Goal: Task Accomplishment & Management: Use online tool/utility

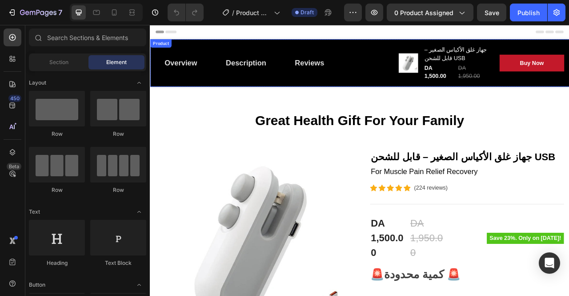
click at [466, 46] on div "Overview Button Description Button Reviews Button Row Product Images جهاز غلق ا…" at bounding box center [417, 73] width 534 height 60
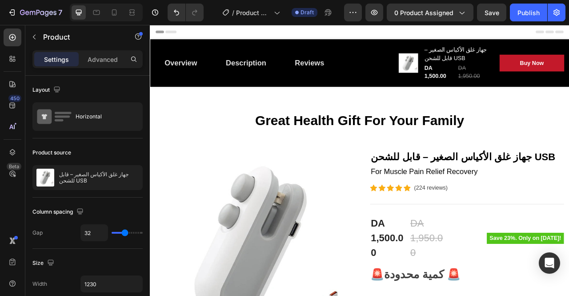
click at [404, 52] on div "Overview Button Description Button Reviews Button Row" at bounding box center [304, 73] width 295 height 46
click at [91, 59] on p "Advanced" at bounding box center [103, 59] width 30 height 9
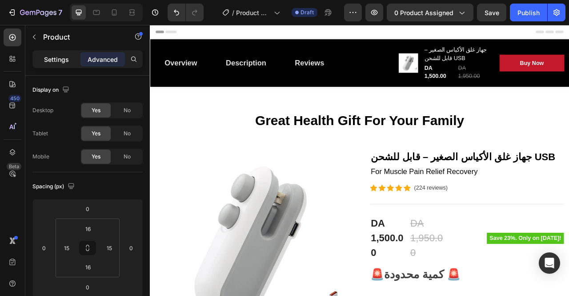
click at [62, 61] on p "Settings" at bounding box center [56, 59] width 25 height 9
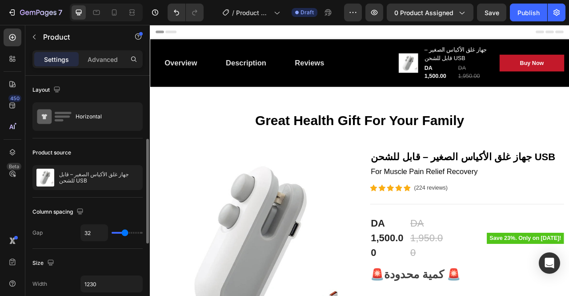
scroll to position [89, 0]
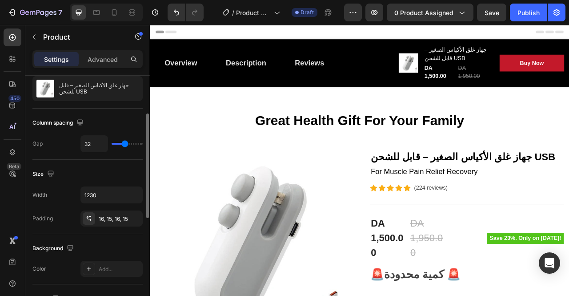
type input "31"
type input "10"
type input "9"
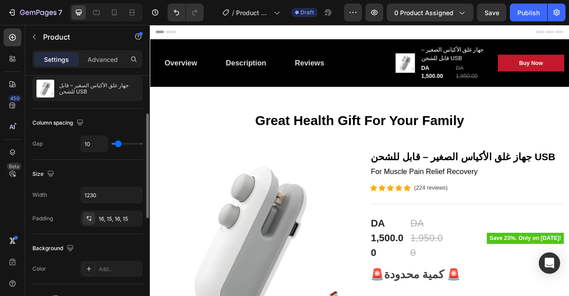
type input "9"
type input "11"
type input "20"
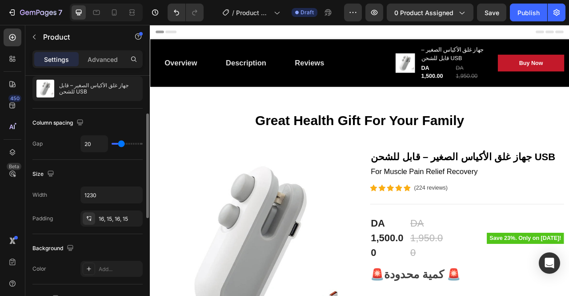
type input "28"
type input "33"
type input "34"
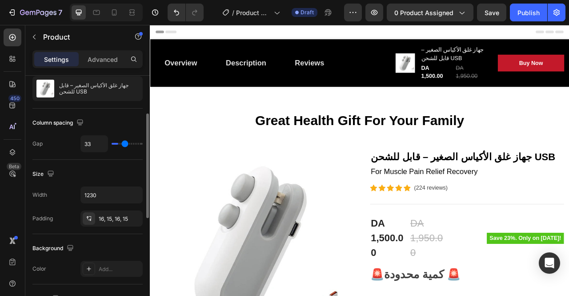
type input "34"
type input "36"
type input "37"
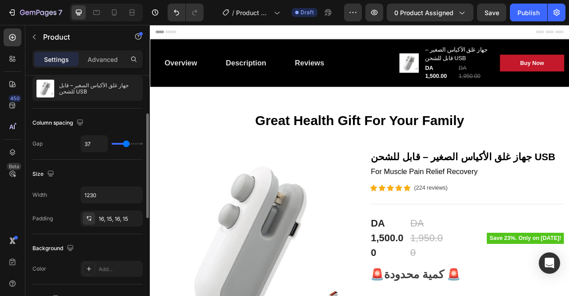
type input "40"
type input "52"
type input "54"
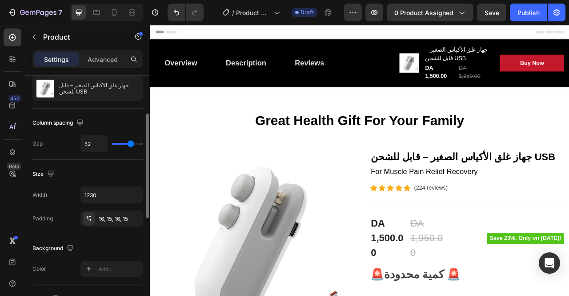
type input "54"
type input "56"
type input "59"
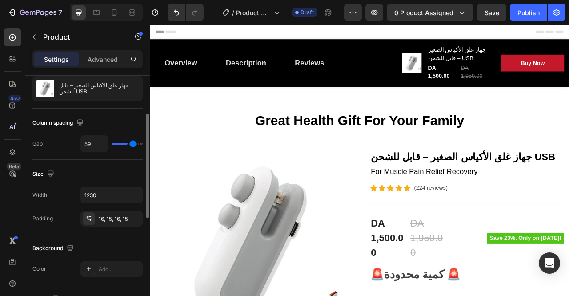
type input "61"
type input "63"
type input "66"
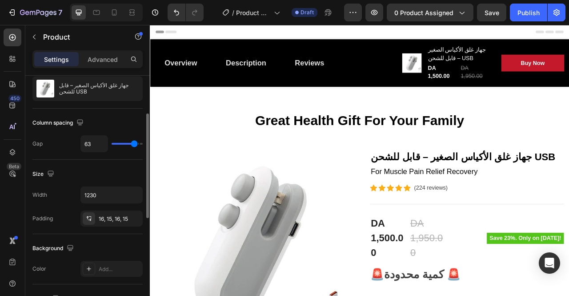
type input "66"
type input "78"
type input "80"
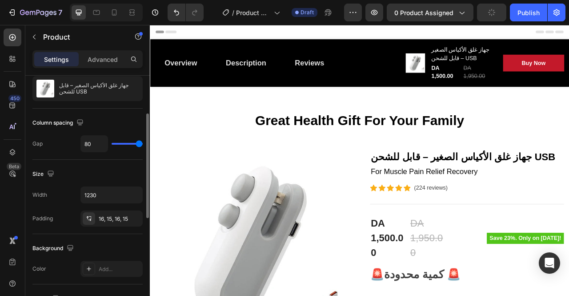
type input "78"
type input "61"
type input "45"
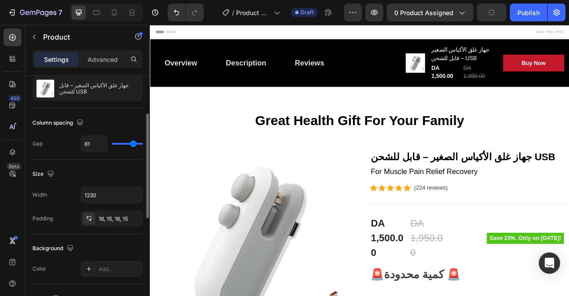
type input "45"
type input "31"
type input "12"
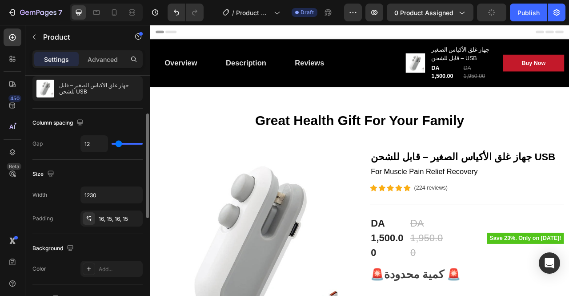
type input "0"
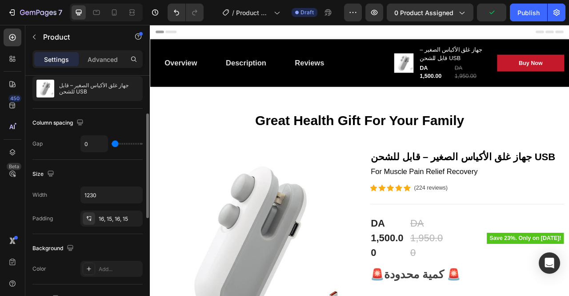
drag, startPoint x: 125, startPoint y: 144, endPoint x: 69, endPoint y: 139, distance: 56.7
type input "0"
click at [112, 143] on input "range" at bounding box center [127, 144] width 31 height 2
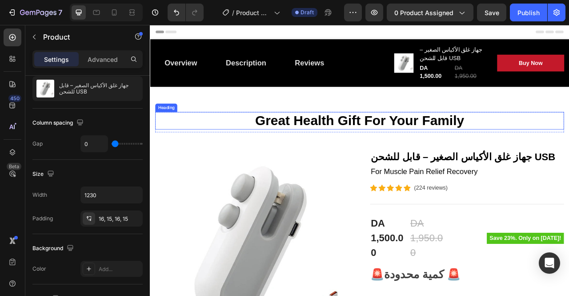
click at [413, 148] on p "Great Health Gift For Your Family" at bounding box center [416, 147] width 518 height 20
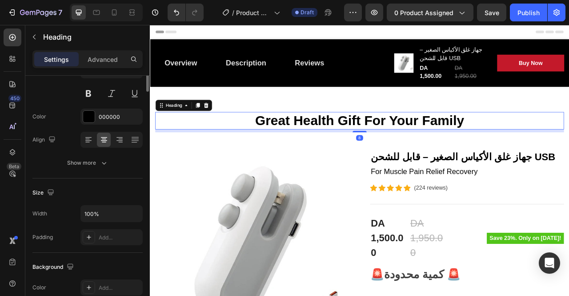
scroll to position [0, 0]
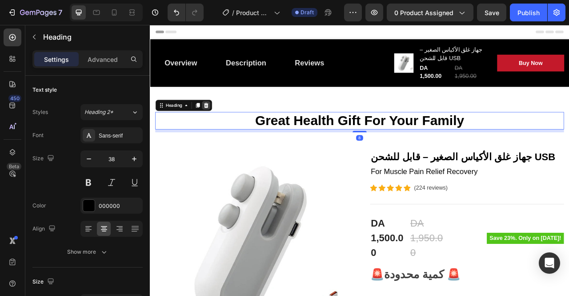
click at [223, 125] on icon at bounding box center [221, 127] width 6 height 6
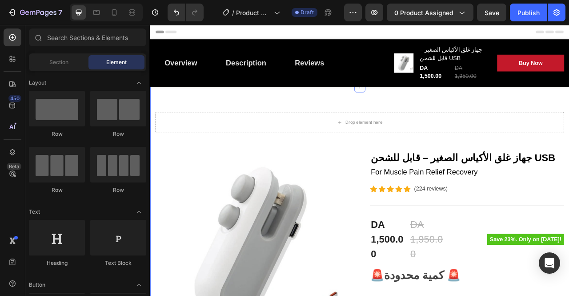
click at [334, 146] on div "Drop element here" at bounding box center [417, 149] width 520 height 27
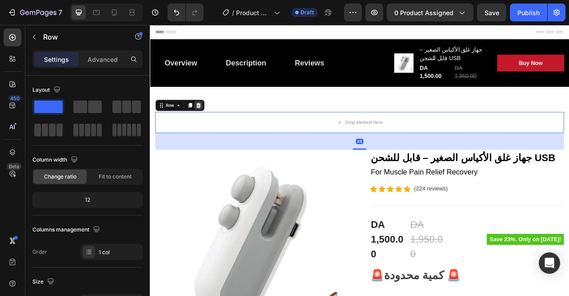
click at [211, 125] on icon at bounding box center [211, 127] width 7 height 7
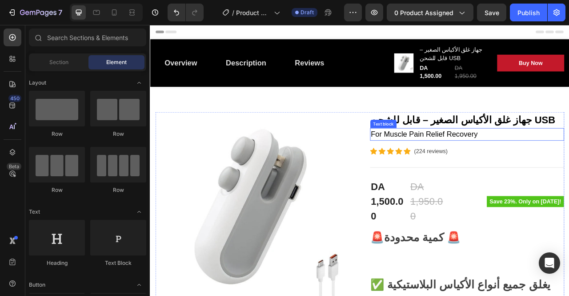
click at [535, 163] on p "For Muscle Pain Relief Recovery" at bounding box center [553, 164] width 245 height 14
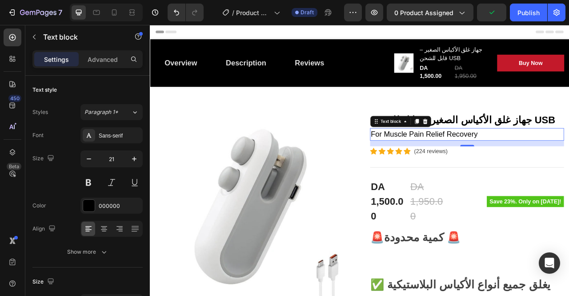
click at [494, 150] on div at bounding box center [499, 147] width 11 height 11
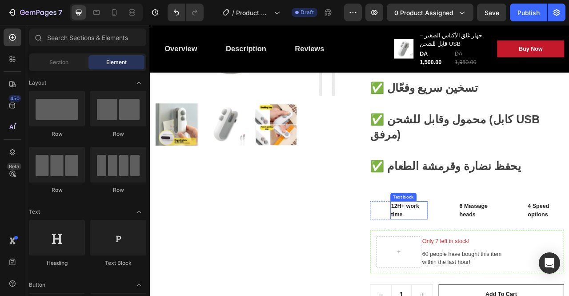
scroll to position [311, 0]
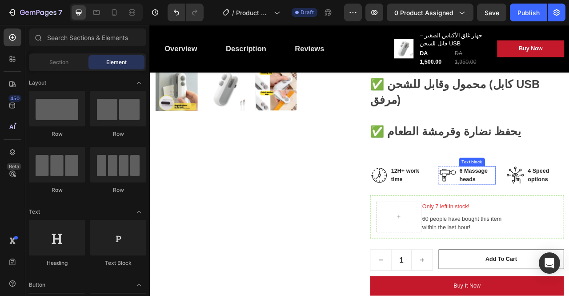
click at [545, 205] on p "6 Massage heads" at bounding box center [566, 215] width 45 height 21
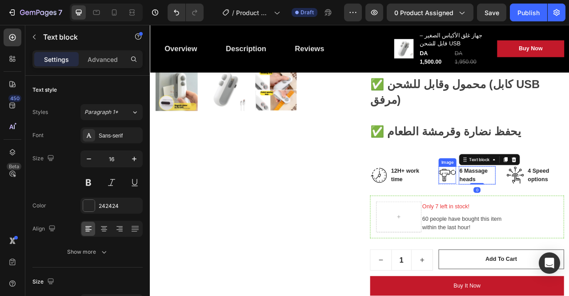
click at [521, 205] on img at bounding box center [528, 216] width 22 height 22
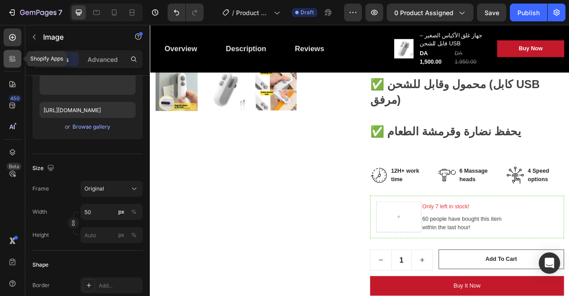
click at [14, 57] on icon at bounding box center [14, 57] width 3 height 3
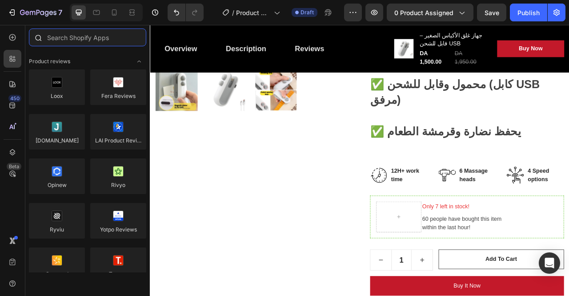
click at [102, 35] on input "text" at bounding box center [87, 37] width 117 height 18
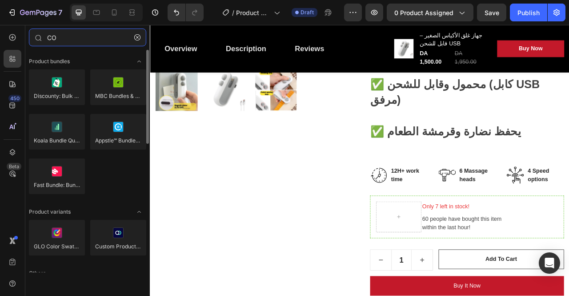
type input "C"
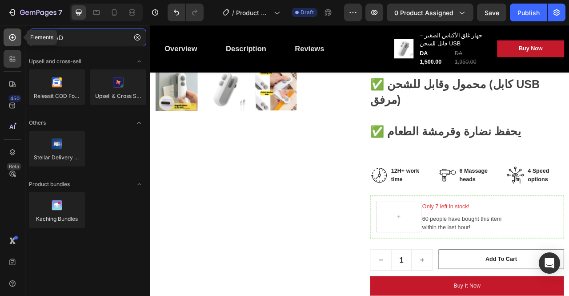
type input "LEAD"
click at [15, 40] on icon at bounding box center [12, 37] width 9 height 9
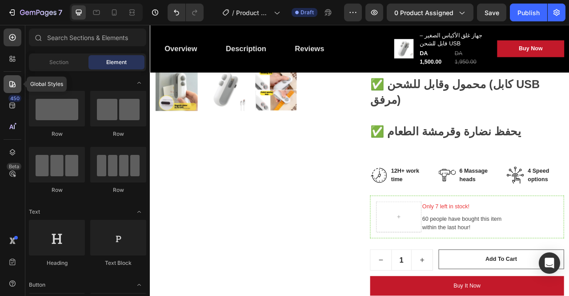
click at [16, 92] on div at bounding box center [13, 84] width 18 height 18
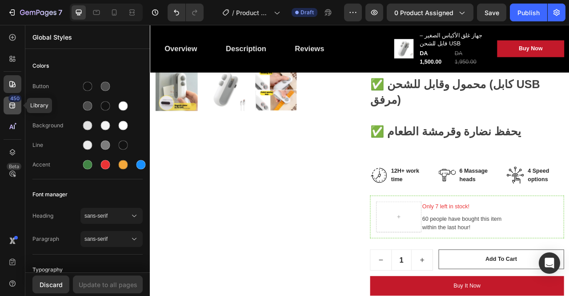
click at [16, 101] on div "450" at bounding box center [14, 98] width 13 height 7
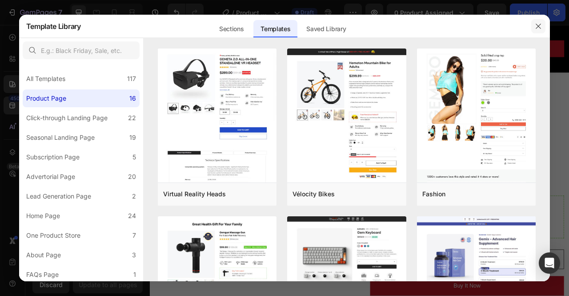
click at [535, 27] on icon "button" at bounding box center [538, 26] width 7 height 7
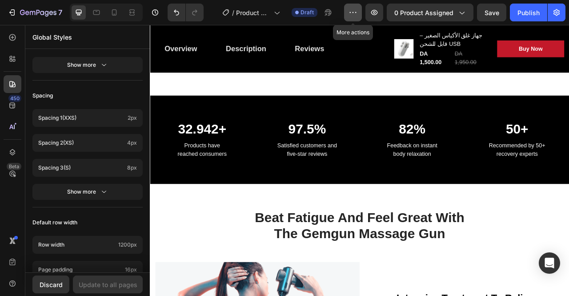
click at [353, 13] on icon "button" at bounding box center [353, 12] width 9 height 9
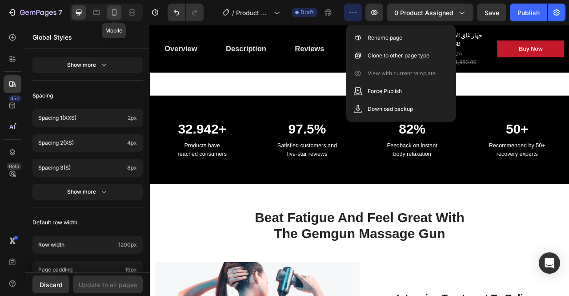
click at [116, 8] on icon at bounding box center [114, 12] width 9 height 9
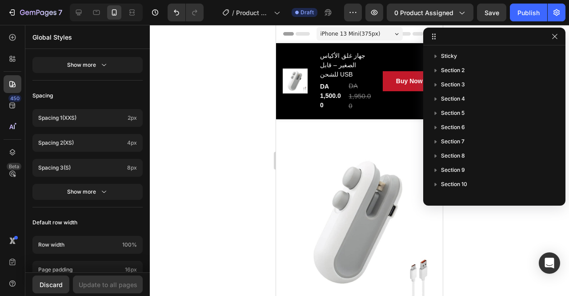
click at [255, 207] on div at bounding box center [359, 160] width 419 height 271
click at [473, 244] on div at bounding box center [359, 160] width 419 height 271
click at [557, 36] on icon "button" at bounding box center [554, 36] width 7 height 7
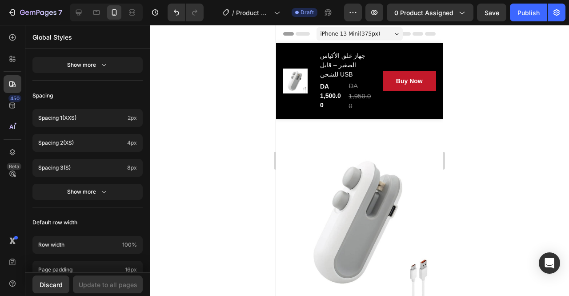
click at [378, 37] on div "iPhone 13 Mini ( 375 px)" at bounding box center [360, 33] width 86 height 13
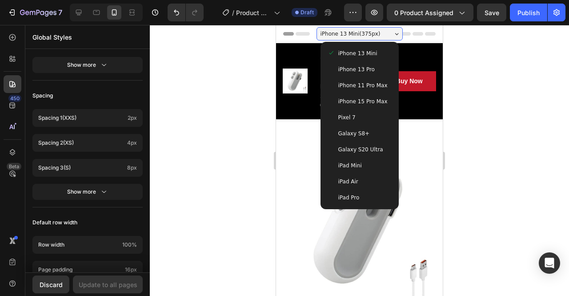
click at [379, 67] on div "iPhone 13 Pro" at bounding box center [360, 69] width 64 height 9
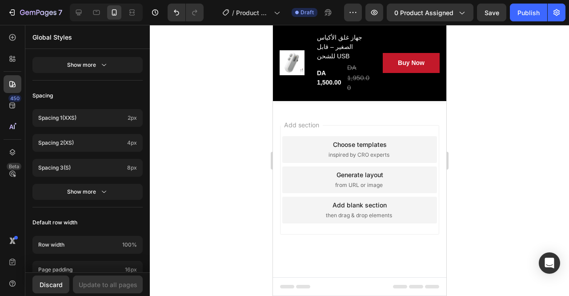
scroll to position [4473, 0]
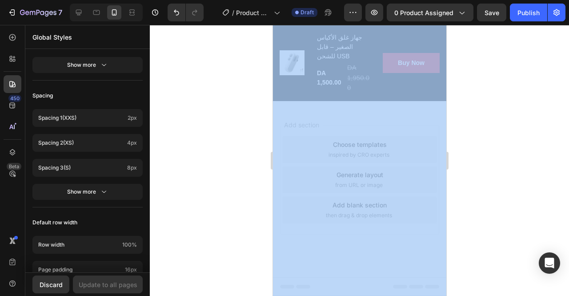
drag, startPoint x: 722, startPoint y: 262, endPoint x: 363, endPoint y: 155, distance: 374.5
click at [569, 145] on div at bounding box center [359, 160] width 419 height 271
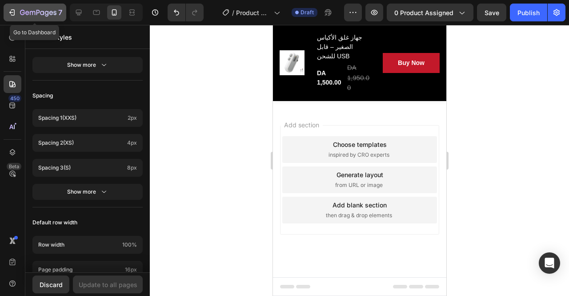
click at [14, 17] on div "7" at bounding box center [35, 12] width 55 height 11
